Goal: Task Accomplishment & Management: Complete application form

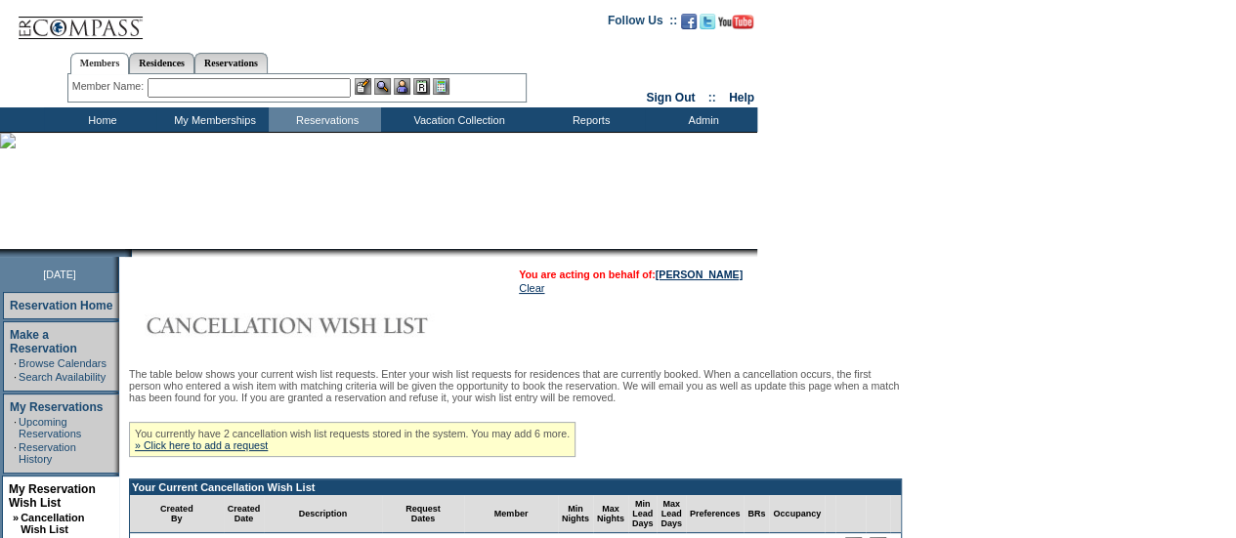
scroll to position [293, 0]
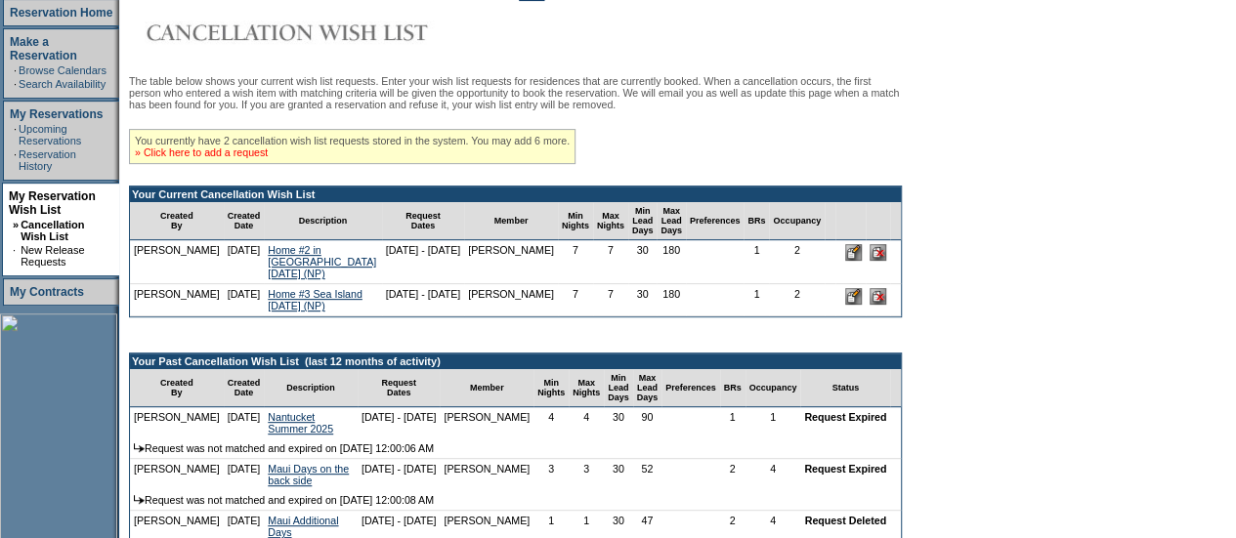
click at [263, 158] on link "» Click here to add a request" at bounding box center [201, 153] width 133 height 12
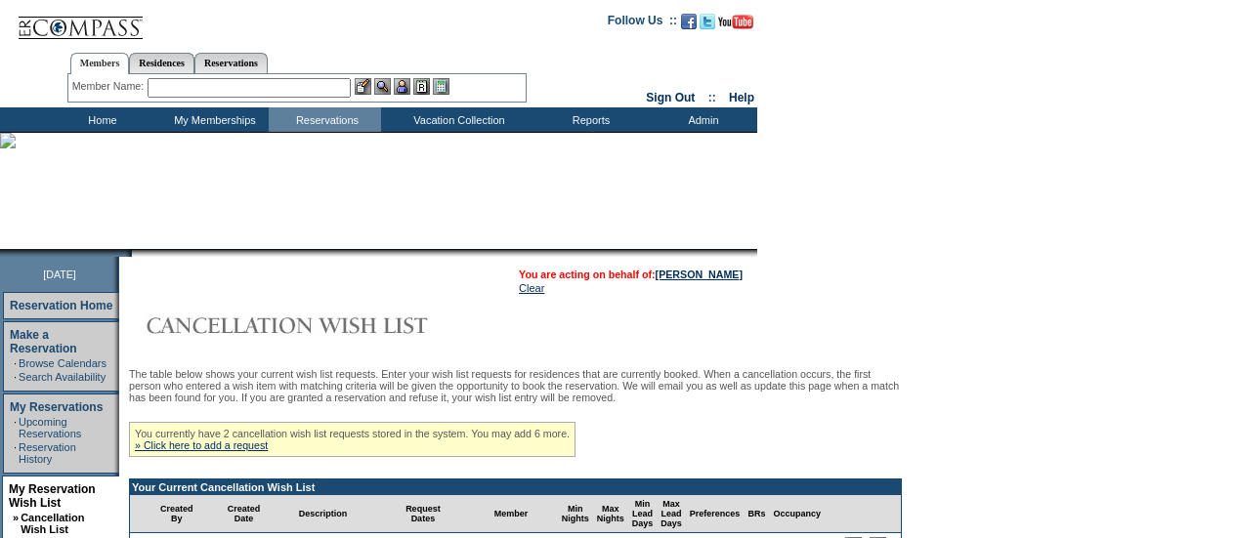
scroll to position [293, 0]
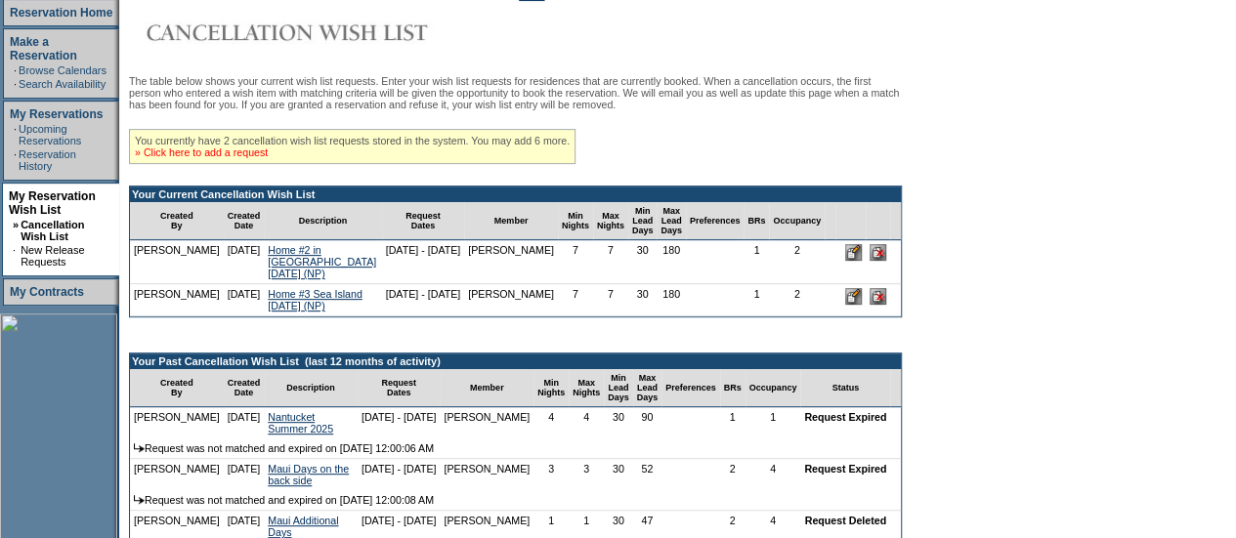
click at [268, 158] on link "» Click here to add a request" at bounding box center [201, 153] width 133 height 12
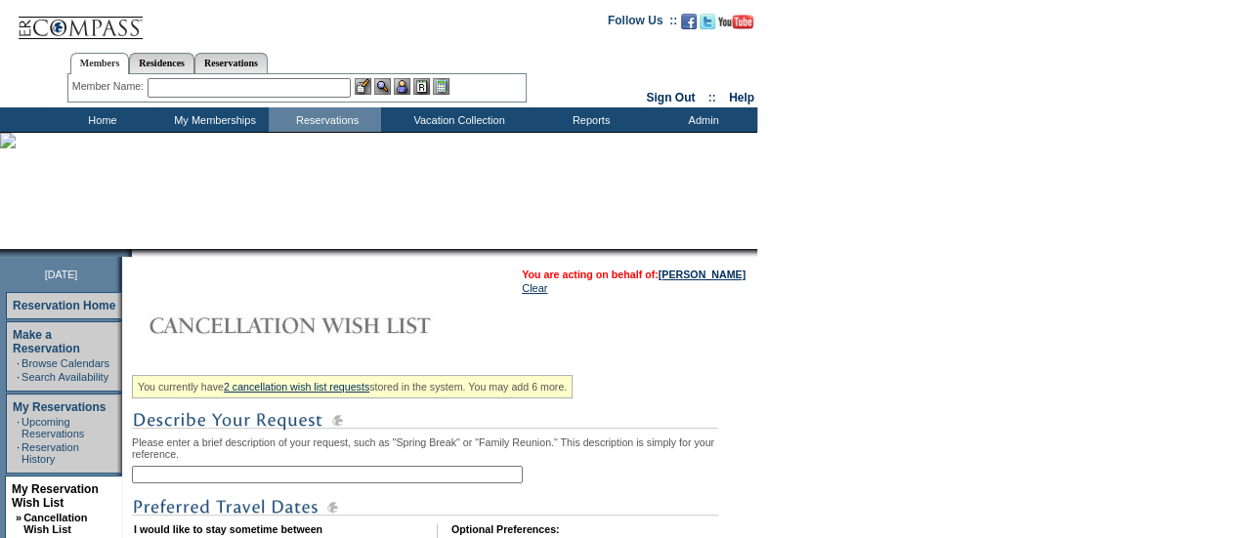
click at [383, 479] on input "text" at bounding box center [327, 475] width 391 height 18
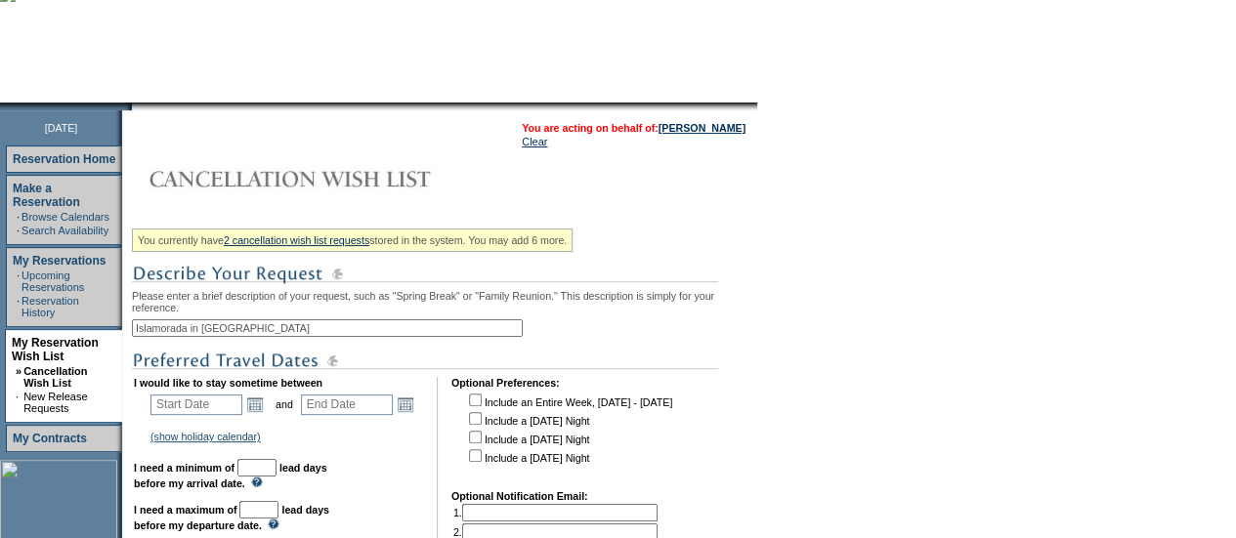
scroll to position [293, 0]
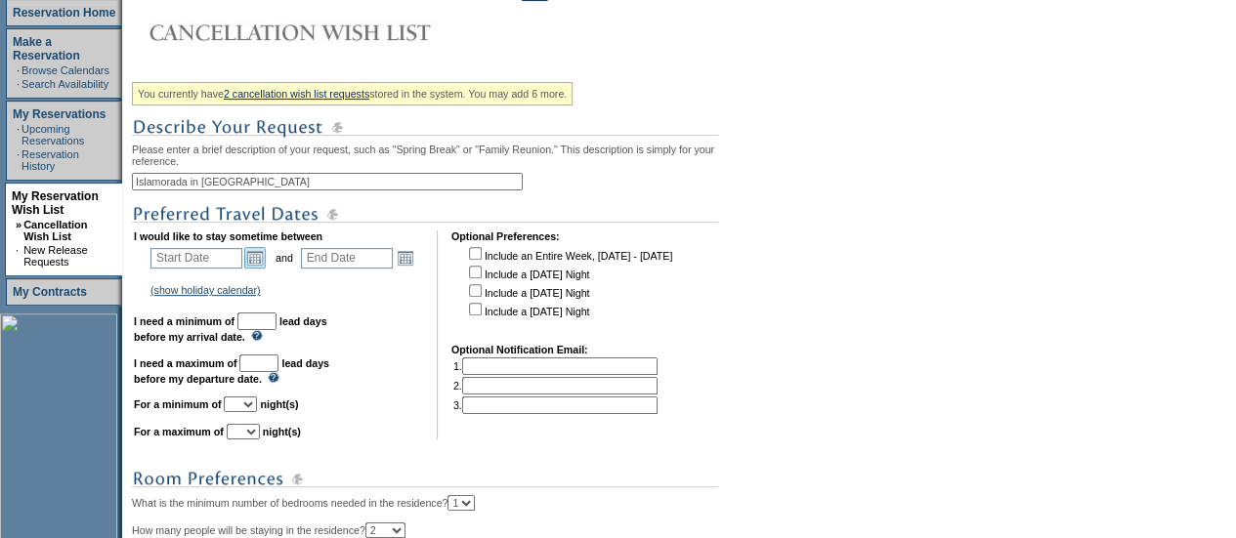
type input "Islamorada in [GEOGRAPHIC_DATA]"
click at [266, 261] on link "Open the calendar popup." at bounding box center [254, 257] width 21 height 21
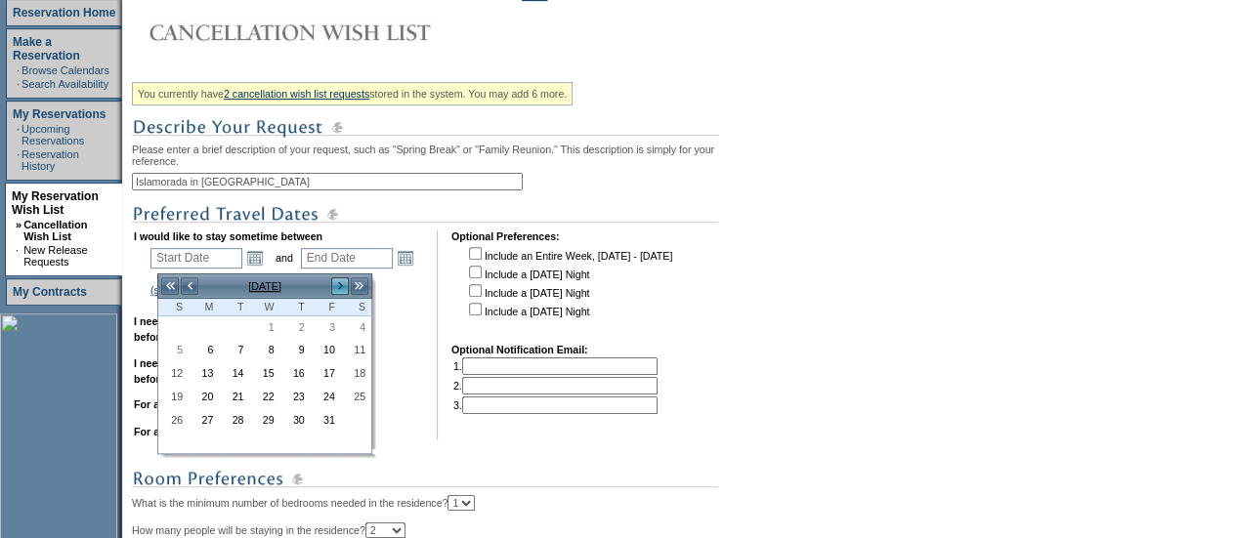
click at [338, 285] on link ">" at bounding box center [340, 286] width 20 height 20
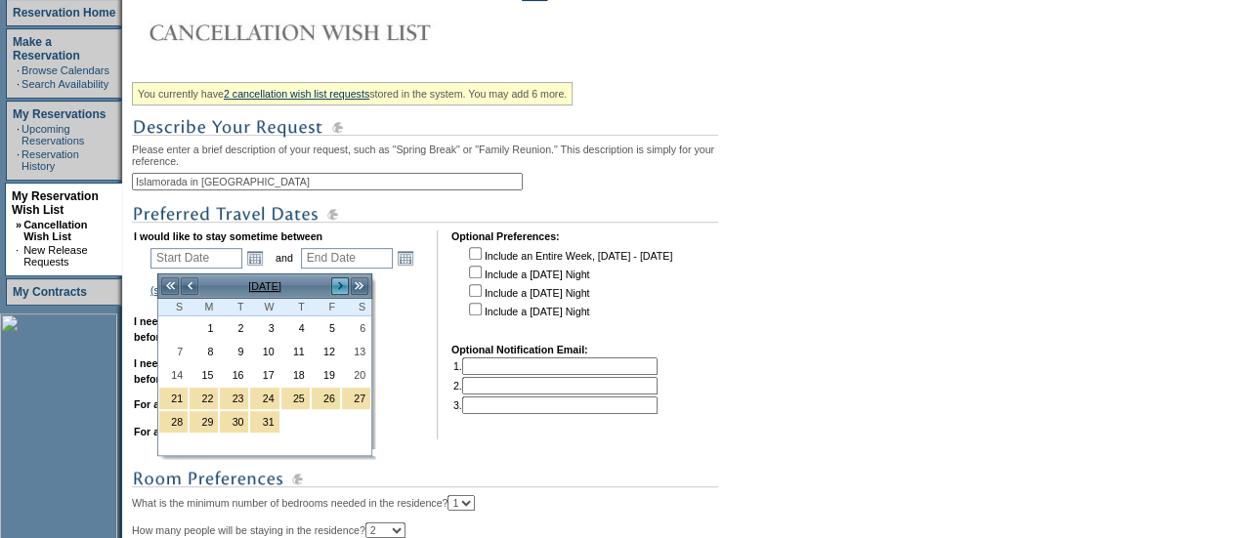
click at [338, 285] on link ">" at bounding box center [340, 286] width 20 height 20
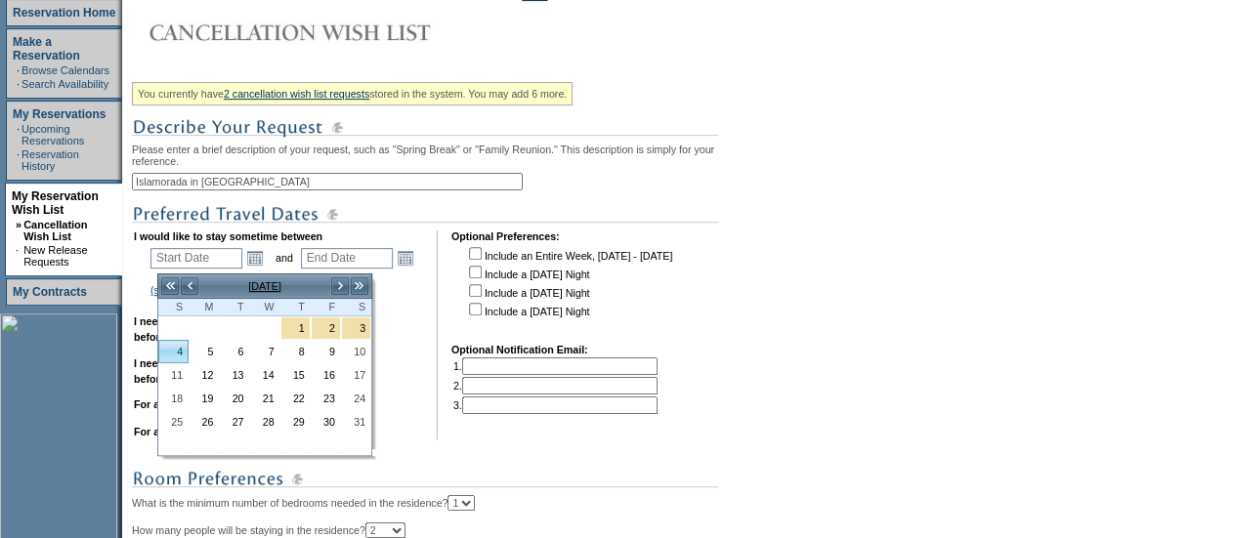
click at [176, 355] on link "4" at bounding box center [173, 351] width 28 height 21
type input "[DATE]"
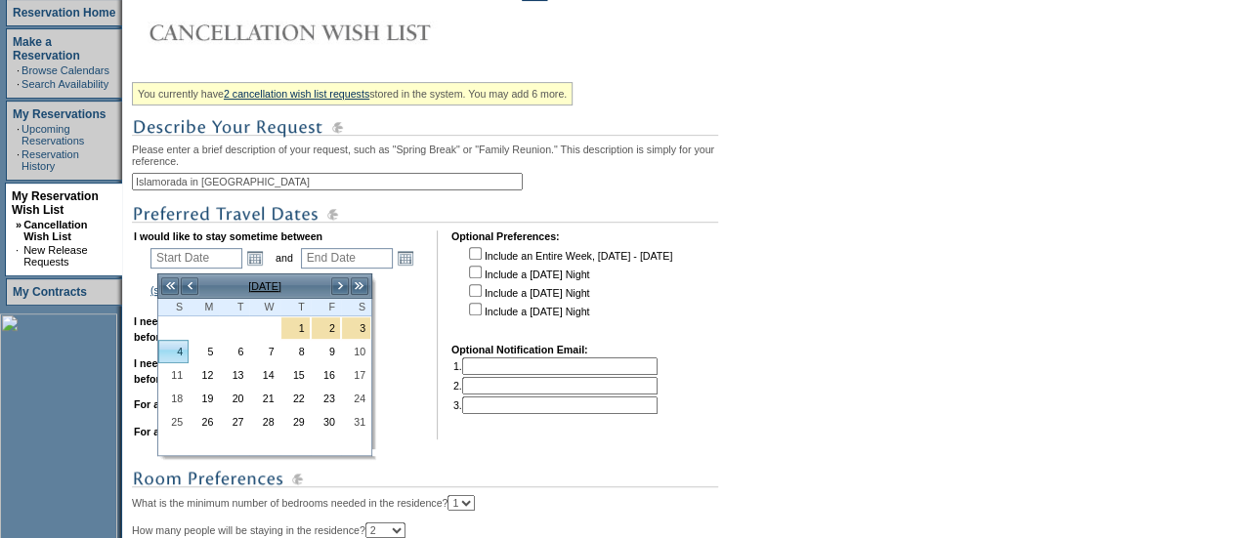
type input "95"
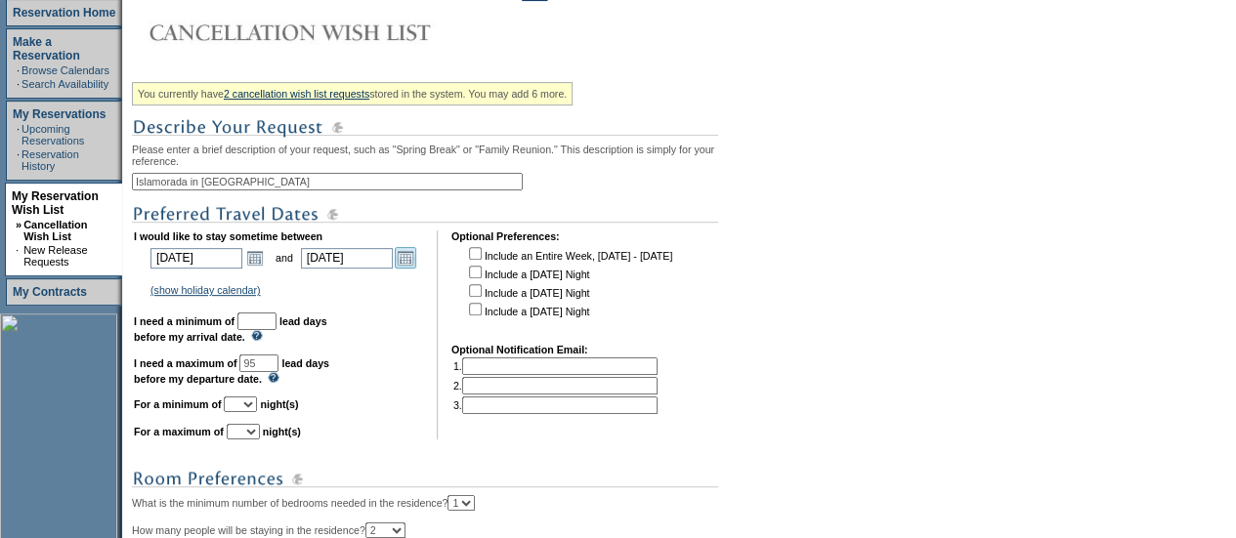
click at [411, 258] on link "Open the calendar popup." at bounding box center [405, 257] width 21 height 21
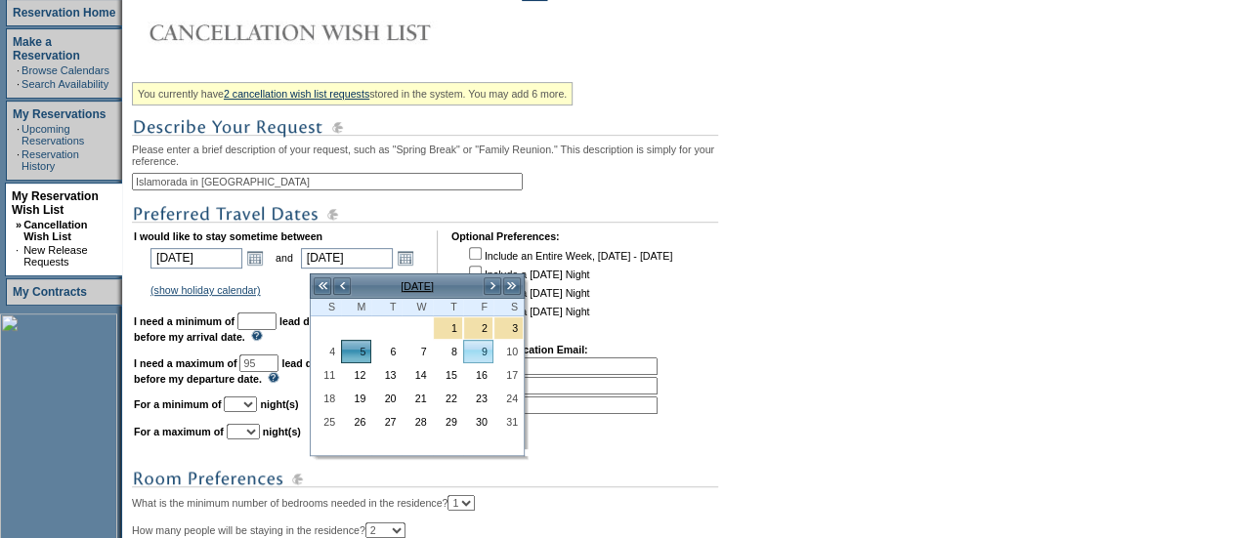
click at [485, 341] on link "9" at bounding box center [478, 351] width 28 height 21
type input "[DATE]"
type input "99"
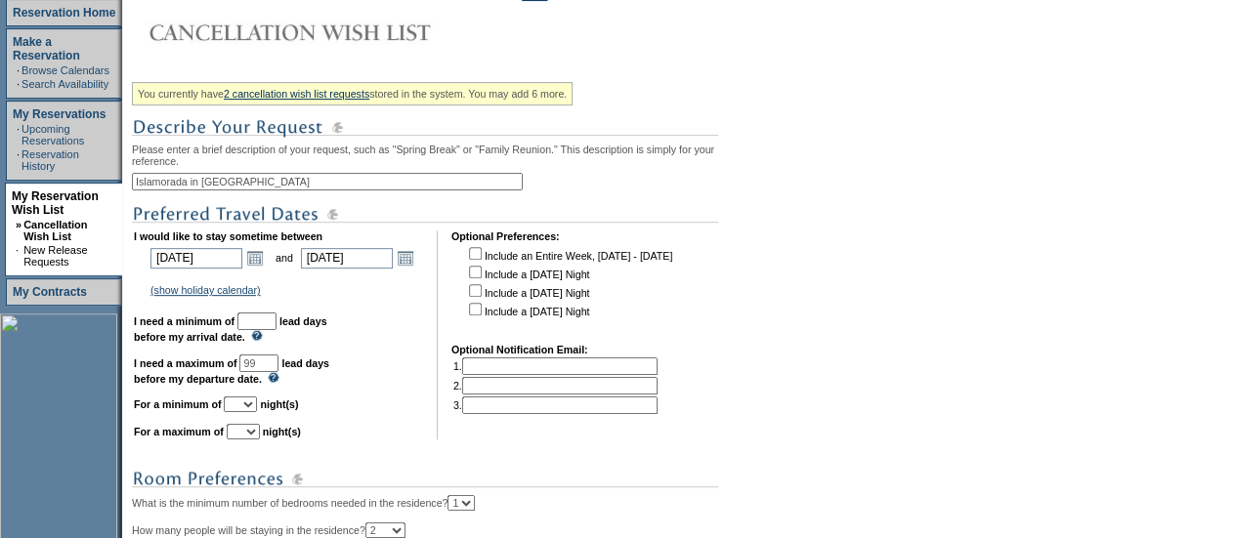
click at [276, 329] on input "text" at bounding box center [256, 322] width 39 height 18
type input "30"
click at [257, 412] on select "1 2 3 4 5 6 7 8 9 10 11 12 13 14" at bounding box center [240, 405] width 33 height 16
select select "5"
click at [247, 406] on select "1 2 3 4 5 6 7 8 9 10 11 12 13 14" at bounding box center [240, 405] width 33 height 16
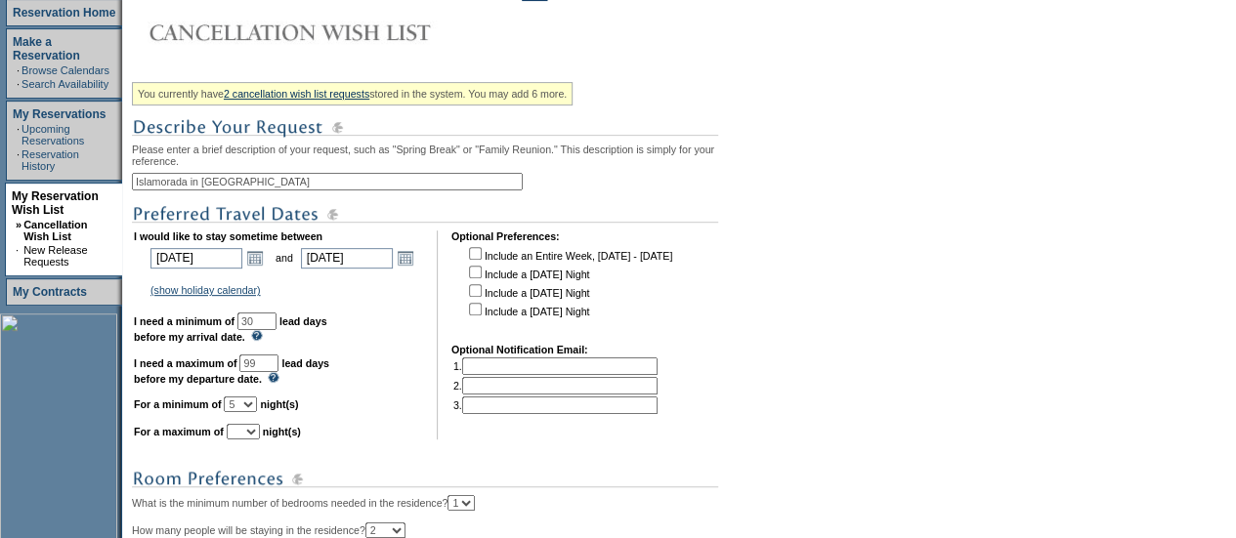
click at [260, 440] on select "1 2 3 4 5 6 7 8 9 10 11 12 13 14" at bounding box center [243, 432] width 33 height 16
select select "5"
click at [250, 434] on select "1 2 3 4 5 6 7 8 9 10 11 12 13 14" at bounding box center [243, 432] width 33 height 16
click at [389, 396] on td "I would like to stay sometime between [DATE] [DATE] Open the calendar popup. <<…" at bounding box center [278, 335] width 289 height 209
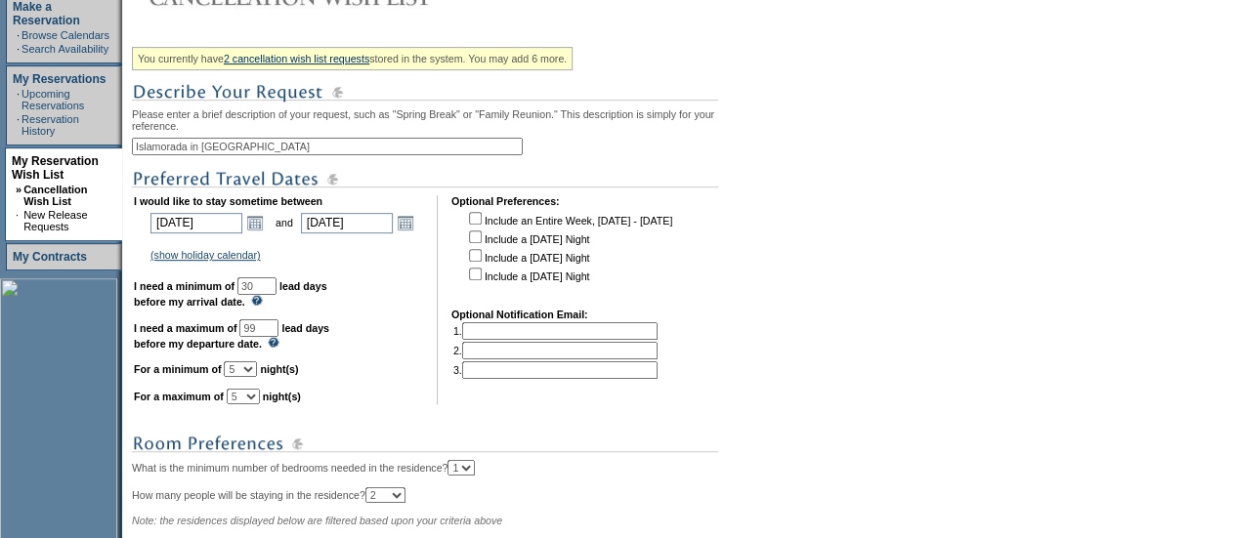
scroll to position [752, 0]
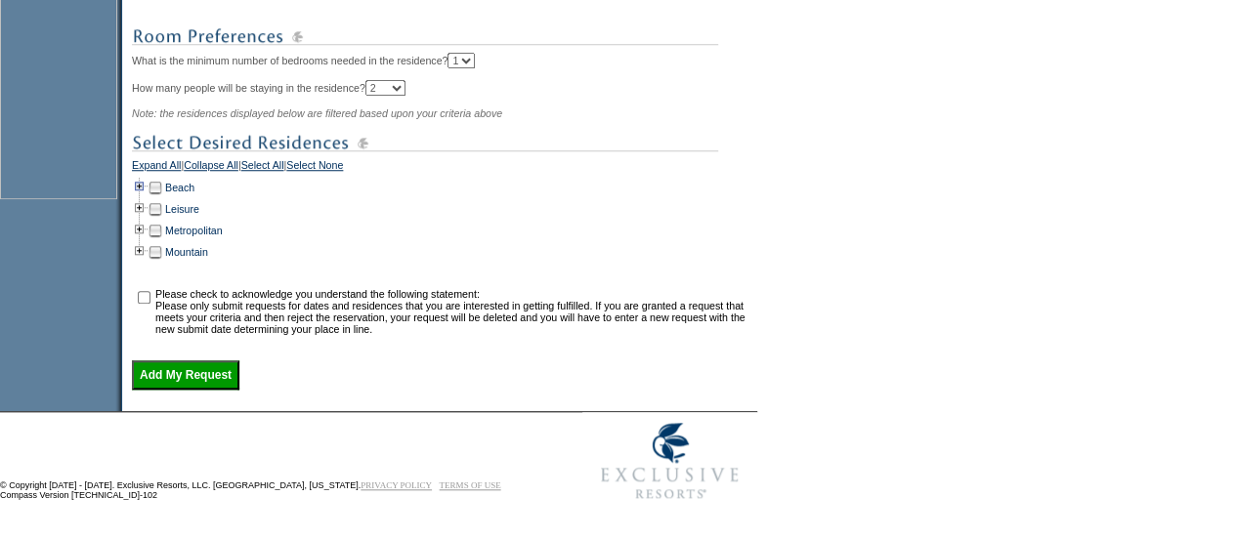
click at [147, 183] on td at bounding box center [140, 187] width 16 height 21
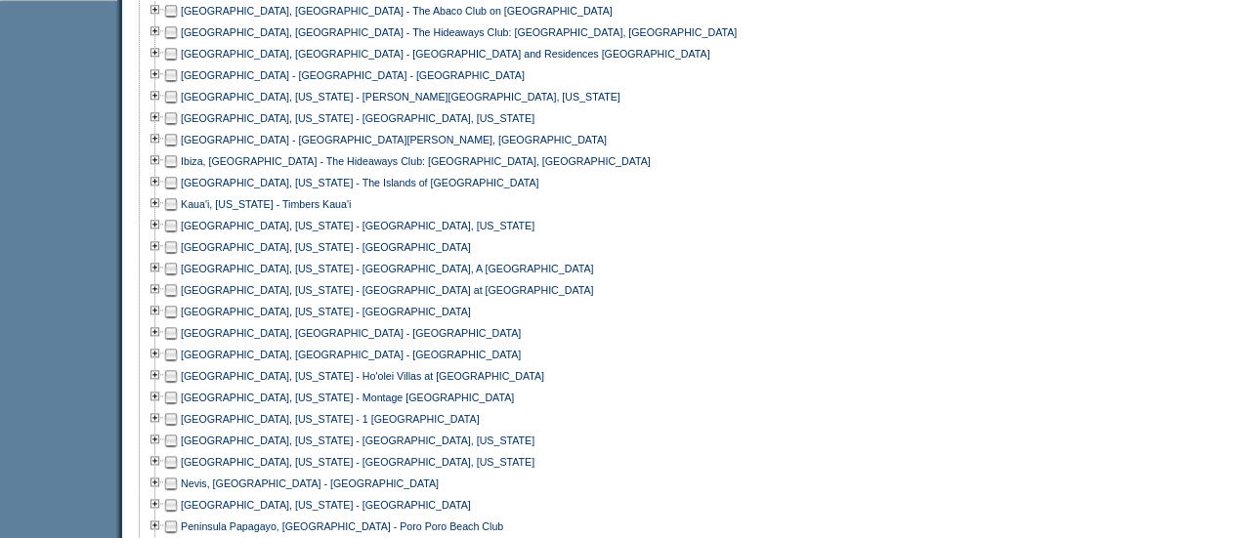
scroll to position [1045, 0]
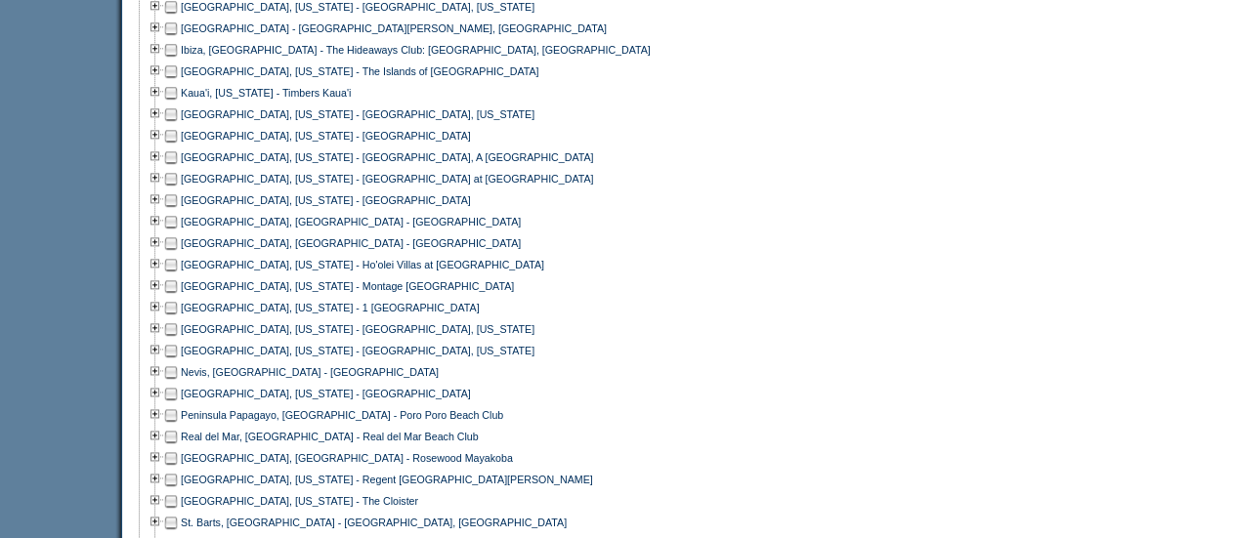
click at [174, 82] on td at bounding box center [171, 71] width 16 height 21
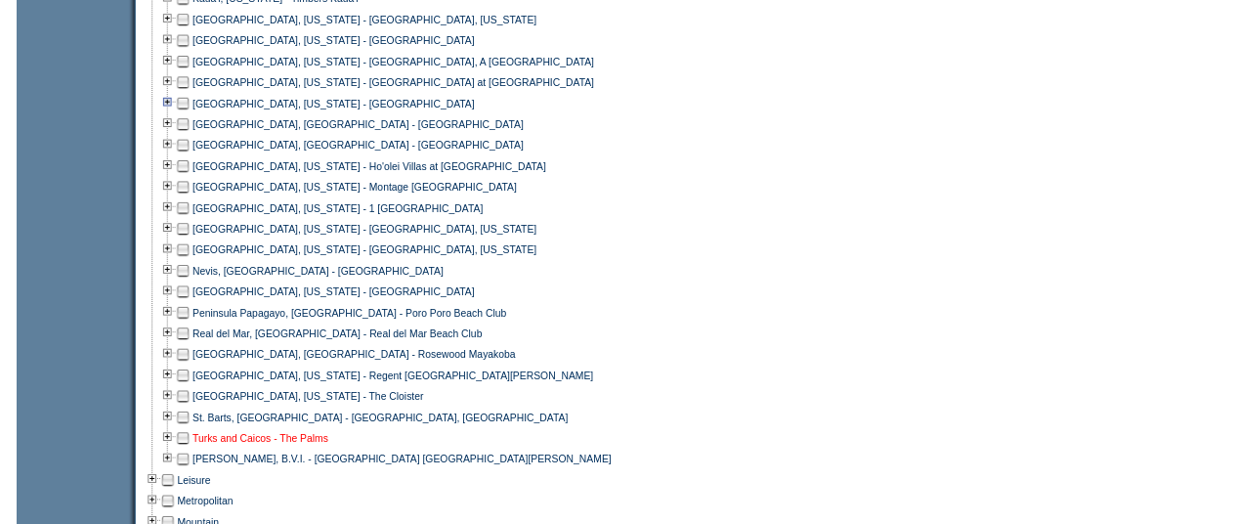
scroll to position [1436, 0]
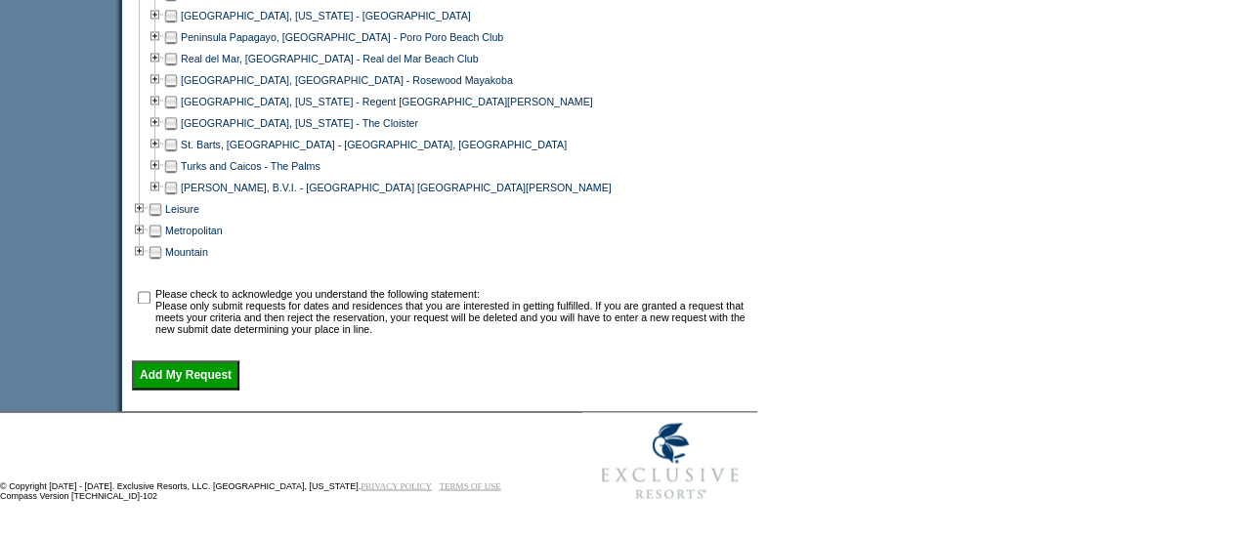
click at [150, 298] on input "checkbox" at bounding box center [144, 297] width 13 height 13
checkbox input "true"
click at [201, 377] on input "Add My Request" at bounding box center [185, 374] width 107 height 29
